Goal: Find specific page/section: Find specific page/section

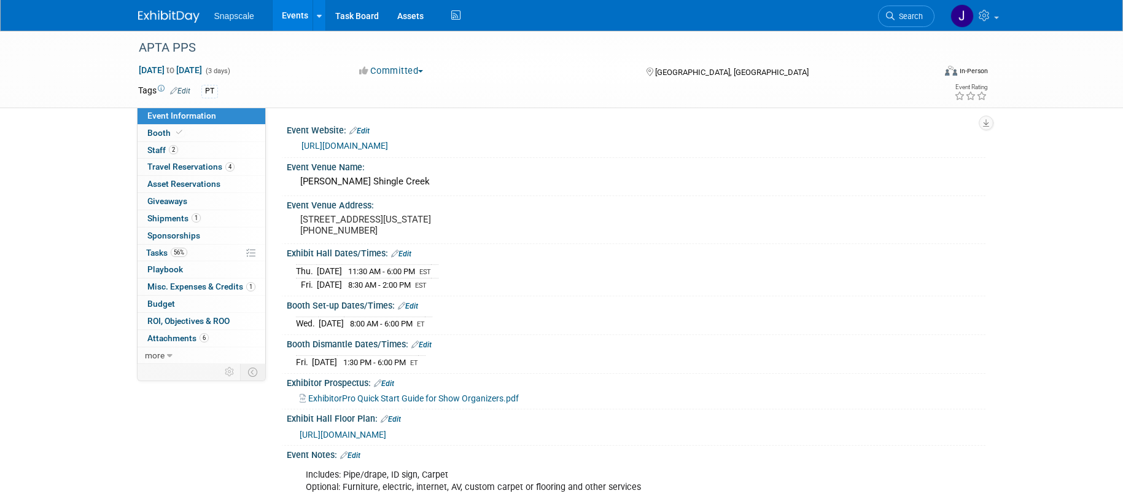
click at [178, 20] on img at bounding box center [168, 16] width 61 height 12
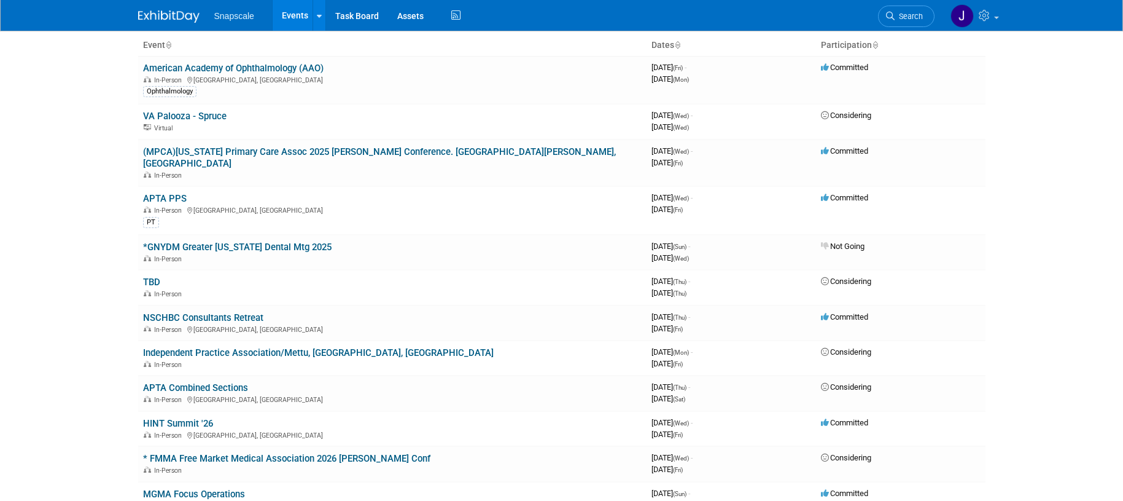
scroll to position [86, 0]
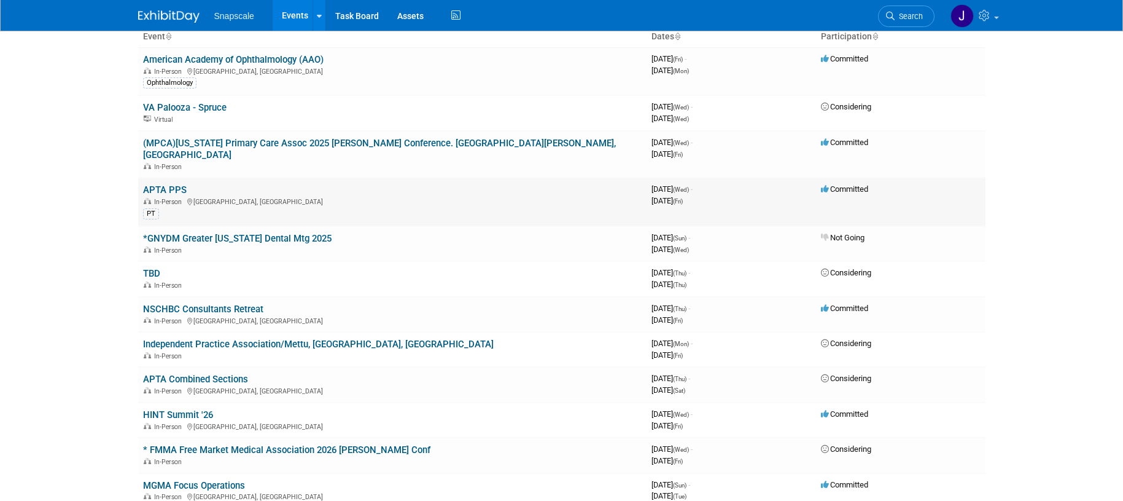
click at [155, 184] on link "APTA PPS" at bounding box center [165, 189] width 44 height 11
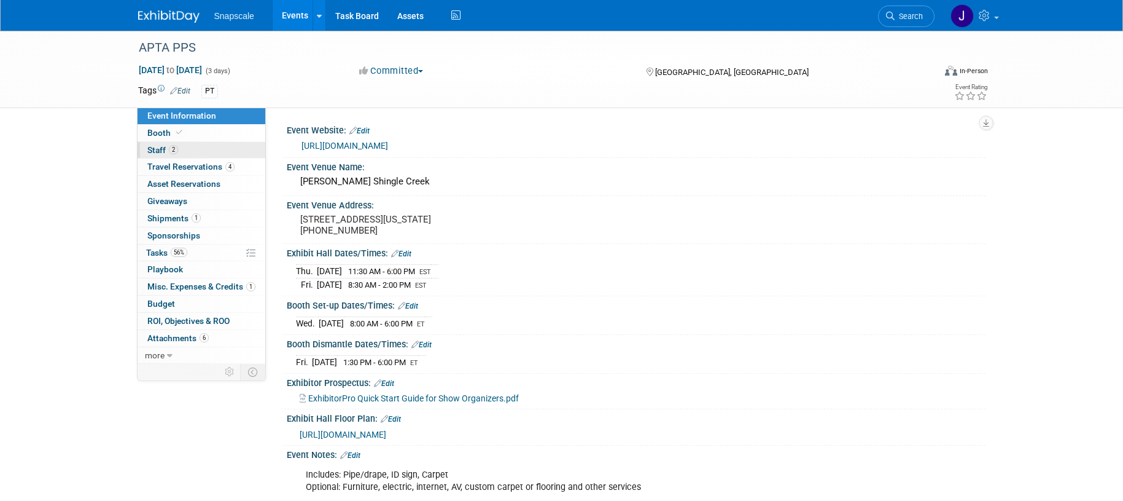
click at [151, 150] on span "Staff 2" at bounding box center [162, 150] width 31 height 10
